Goal: Task Accomplishment & Management: Manage account settings

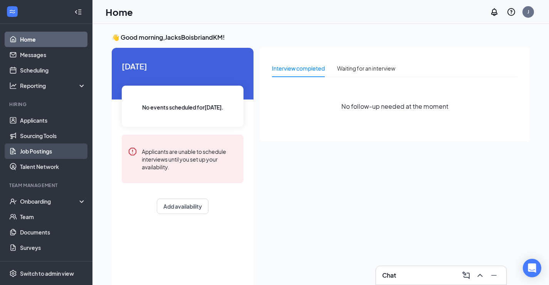
click at [44, 148] on link "Job Postings" at bounding box center [53, 150] width 66 height 15
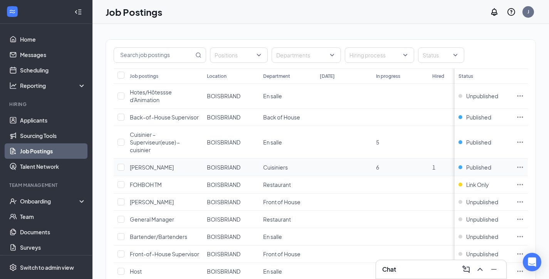
scroll to position [13, 0]
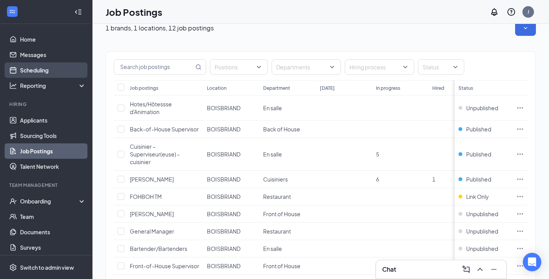
click at [20, 69] on link "Scheduling" at bounding box center [53, 69] width 66 height 15
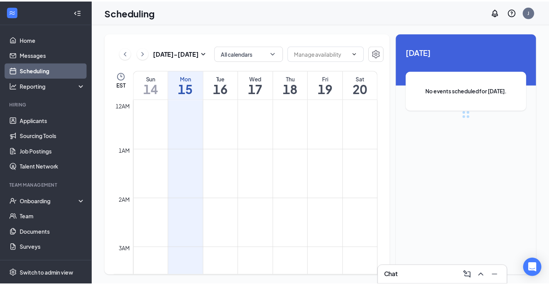
scroll to position [379, 0]
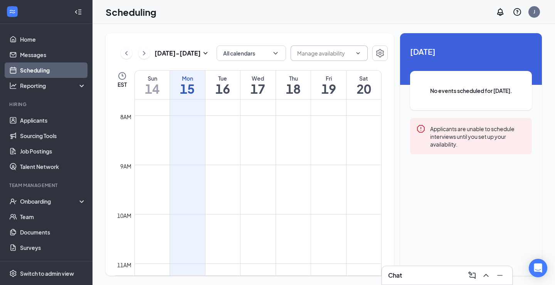
click at [357, 52] on icon "ChevronDown" at bounding box center [357, 53] width 3 height 2
click at [356, 57] on span at bounding box center [328, 52] width 77 height 15
click at [359, 55] on icon "ChevronDown" at bounding box center [358, 53] width 6 height 6
click at [378, 55] on icon "Settings" at bounding box center [379, 53] width 9 height 9
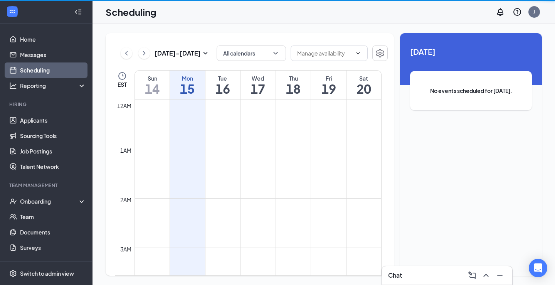
scroll to position [379, 0]
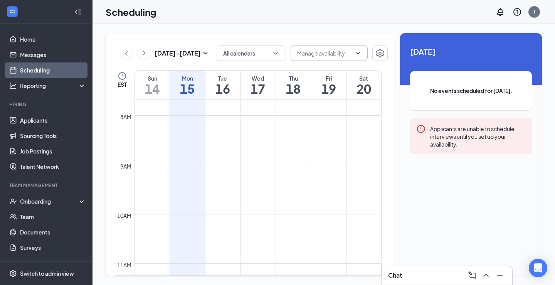
drag, startPoint x: 340, startPoint y: 53, endPoint x: 334, endPoint y: 52, distance: 5.5
click at [338, 53] on input "text" at bounding box center [324, 53] width 55 height 8
click at [338, 66] on div "Delete all availability" at bounding box center [328, 68] width 50 height 8
type input "Delete all availability"
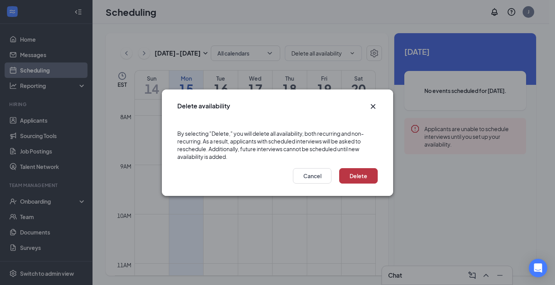
click at [359, 178] on button "Delete" at bounding box center [358, 175] width 39 height 15
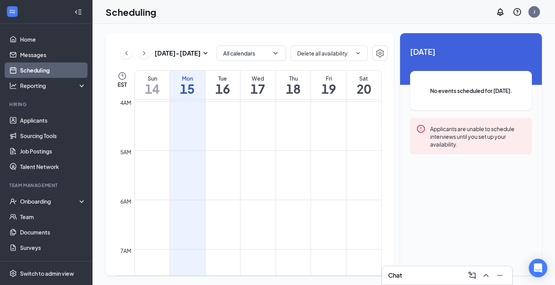
scroll to position [64, 0]
click at [226, 89] on h1 "16" at bounding box center [222, 88] width 35 height 13
click at [254, 90] on h1 "17" at bounding box center [257, 88] width 35 height 13
click at [194, 85] on h1 "15" at bounding box center [187, 88] width 35 height 13
click at [364, 89] on h1 "20" at bounding box center [363, 88] width 35 height 13
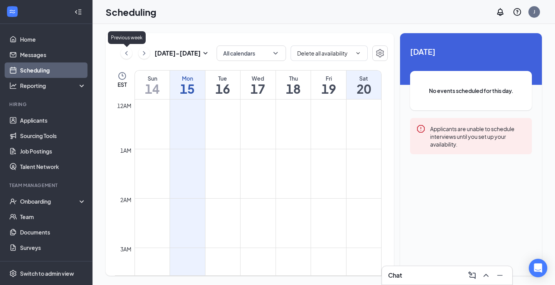
click at [129, 53] on icon "ChevronLeft" at bounding box center [126, 53] width 8 height 9
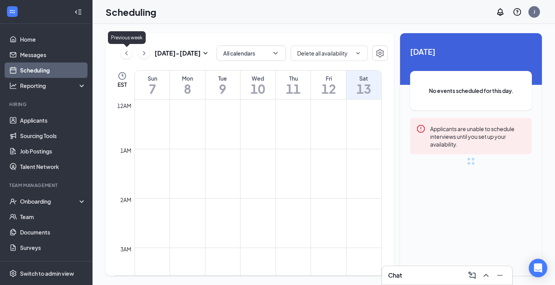
scroll to position [379, 0]
click at [145, 55] on icon "ChevronRight" at bounding box center [144, 53] width 8 height 9
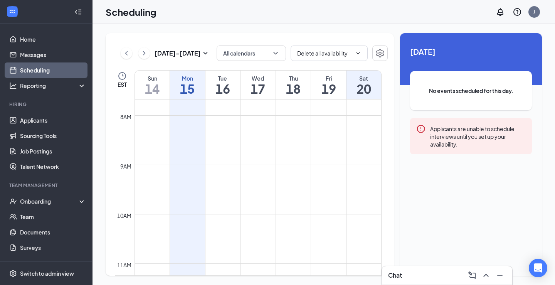
click at [99, 28] on div "[DATE] - [DATE] All calendars Delete all availability Delete all availability E…" at bounding box center [323, 154] width 462 height 261
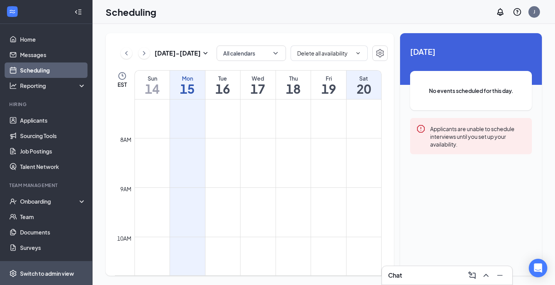
scroll to position [340, 0]
